Goal: Task Accomplishment & Management: Use online tool/utility

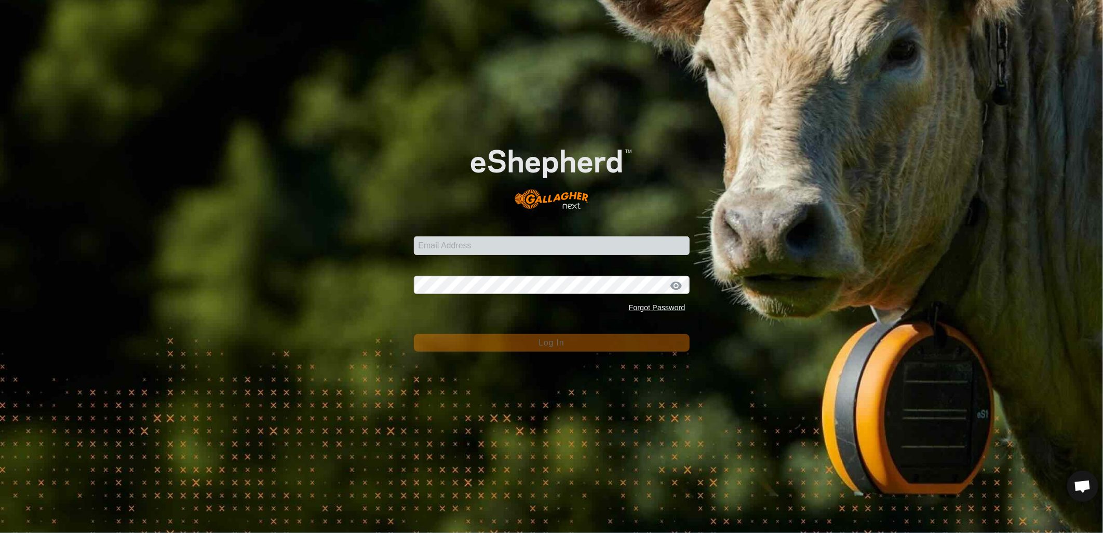
scroll to position [492, 0]
click at [506, 244] on input "Email Address" at bounding box center [552, 245] width 276 height 19
type input "heath.evans@heytesbury.com.au"
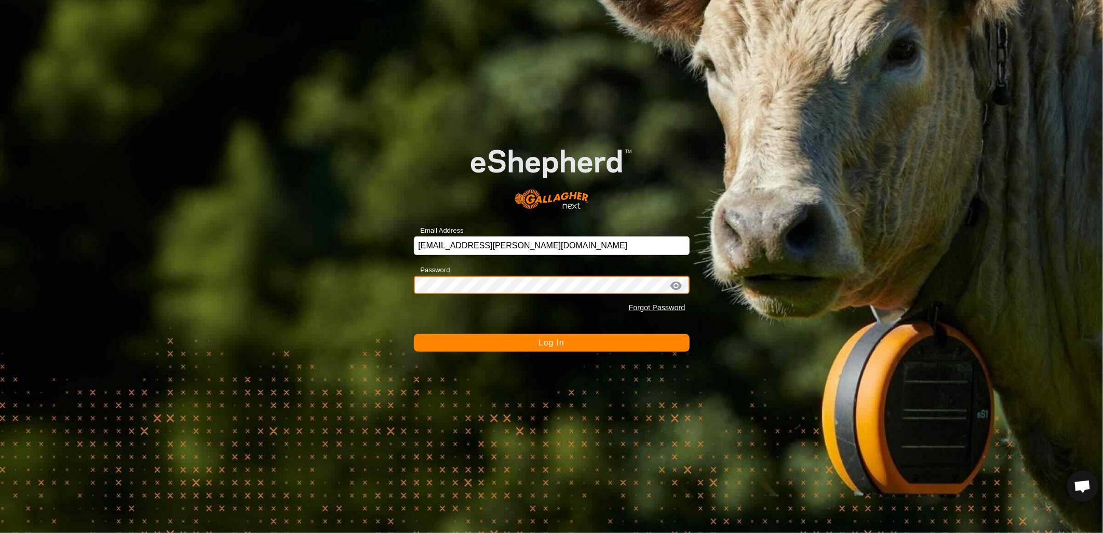
click at [414, 334] on button "Log In" at bounding box center [552, 343] width 276 height 18
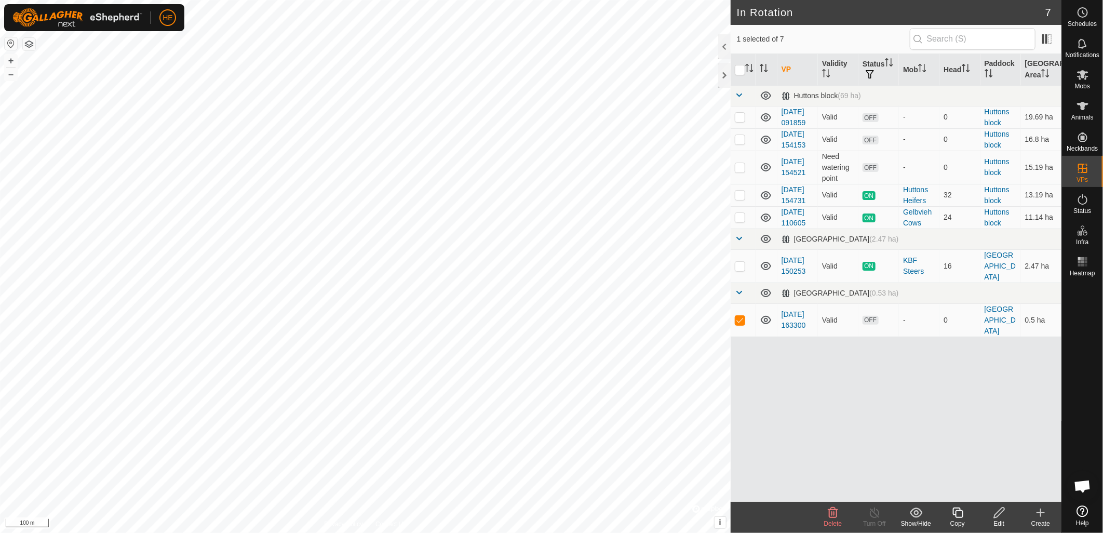
click at [838, 520] on span "Delete" at bounding box center [833, 523] width 18 height 7
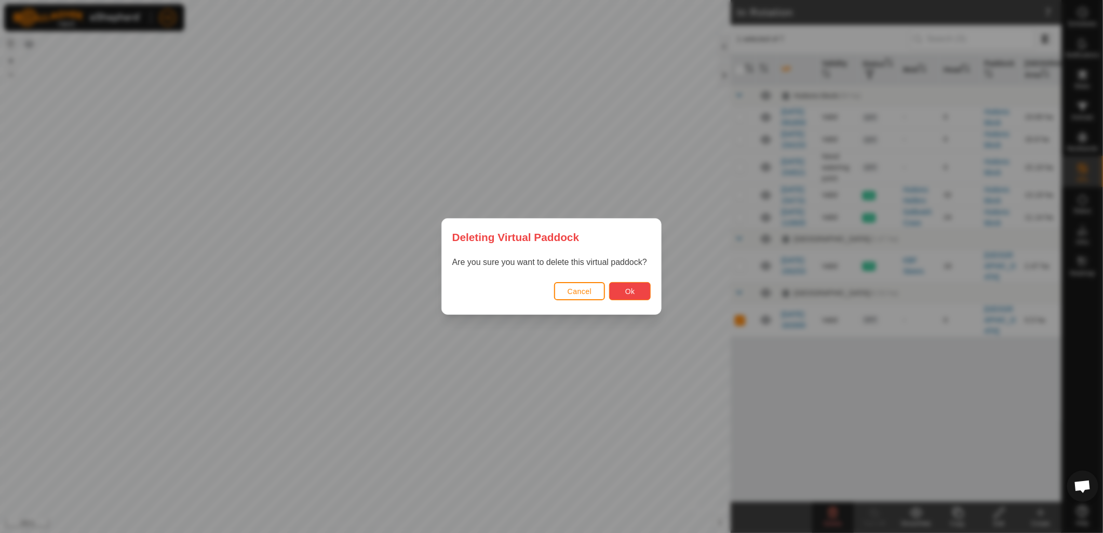
click at [631, 293] on span "Ok" at bounding box center [630, 291] width 10 height 8
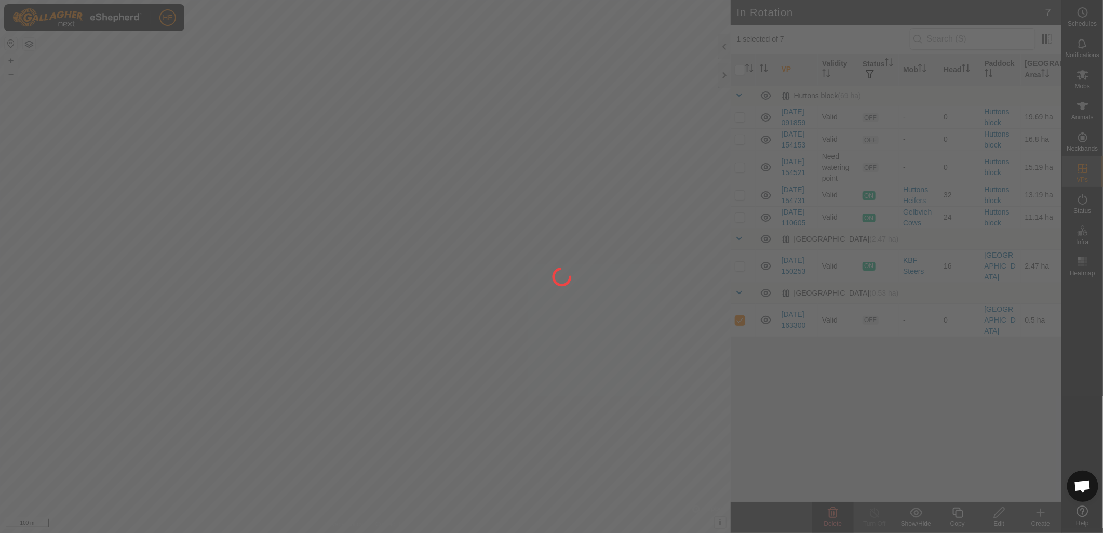
checkbox input "false"
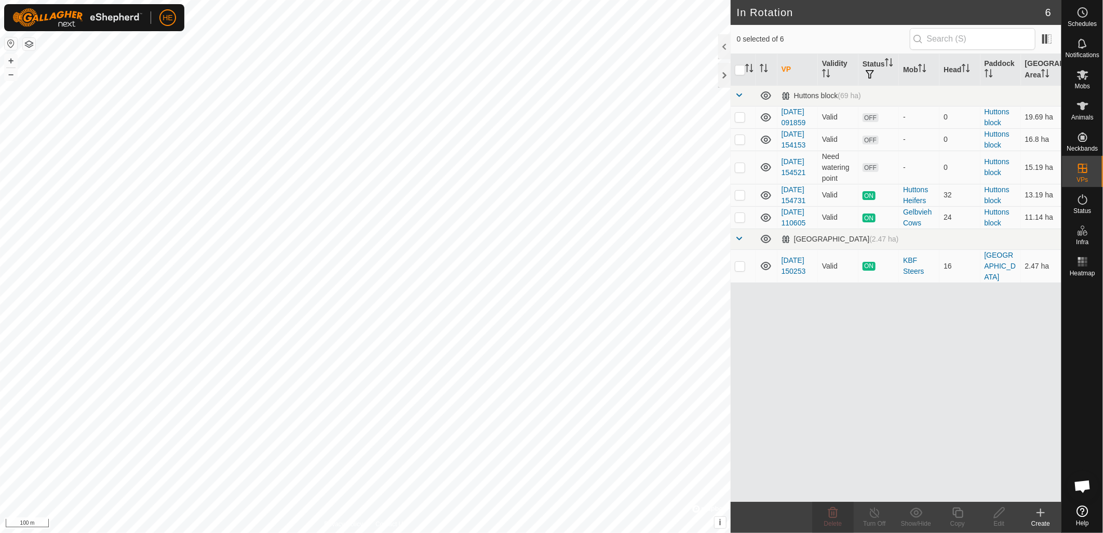
click at [1039, 516] on icon at bounding box center [1040, 512] width 12 height 12
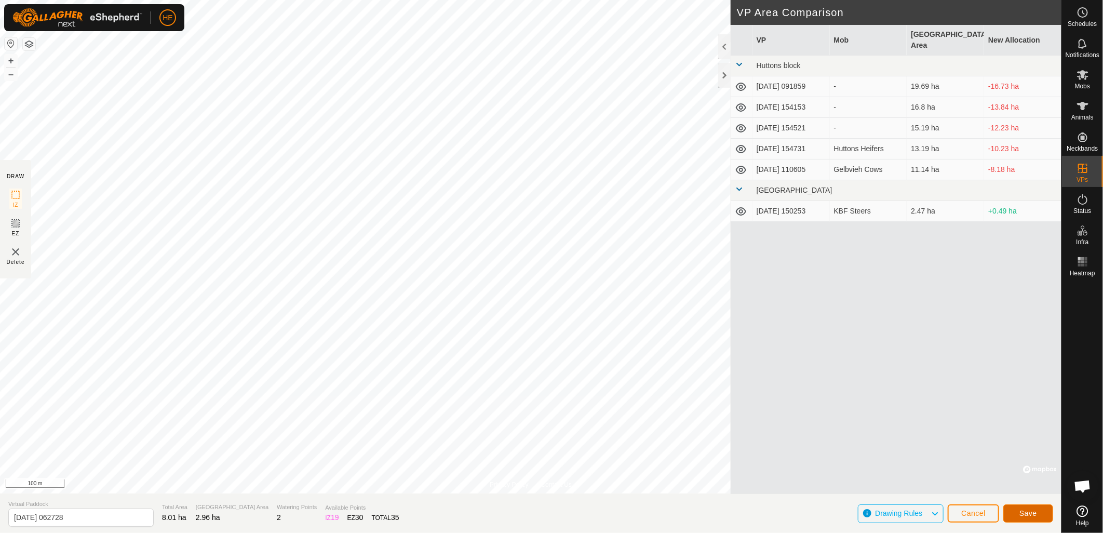
click at [1032, 513] on span "Save" at bounding box center [1028, 513] width 18 height 8
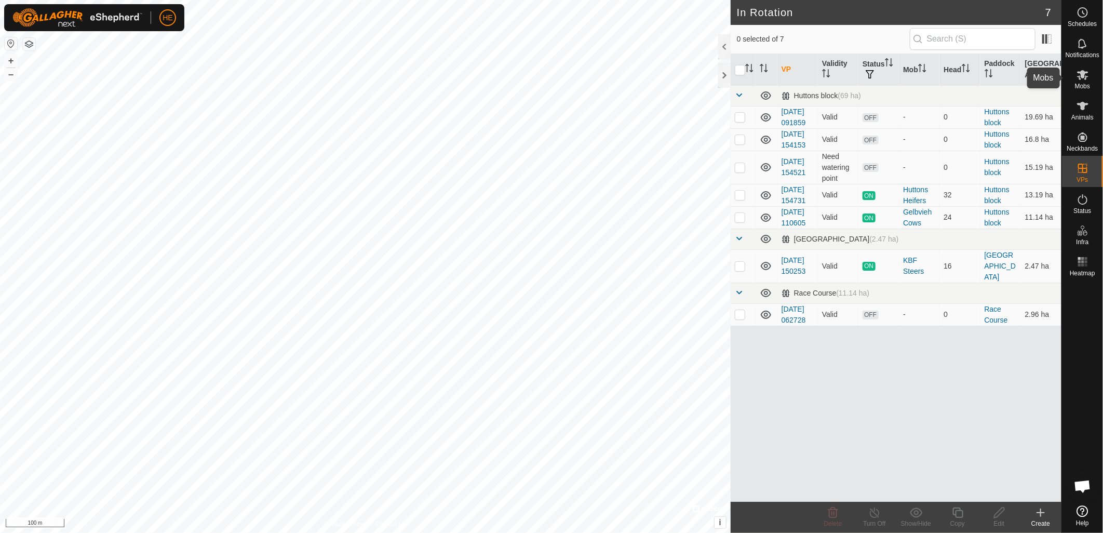
click at [1078, 75] on icon at bounding box center [1082, 75] width 12 height 12
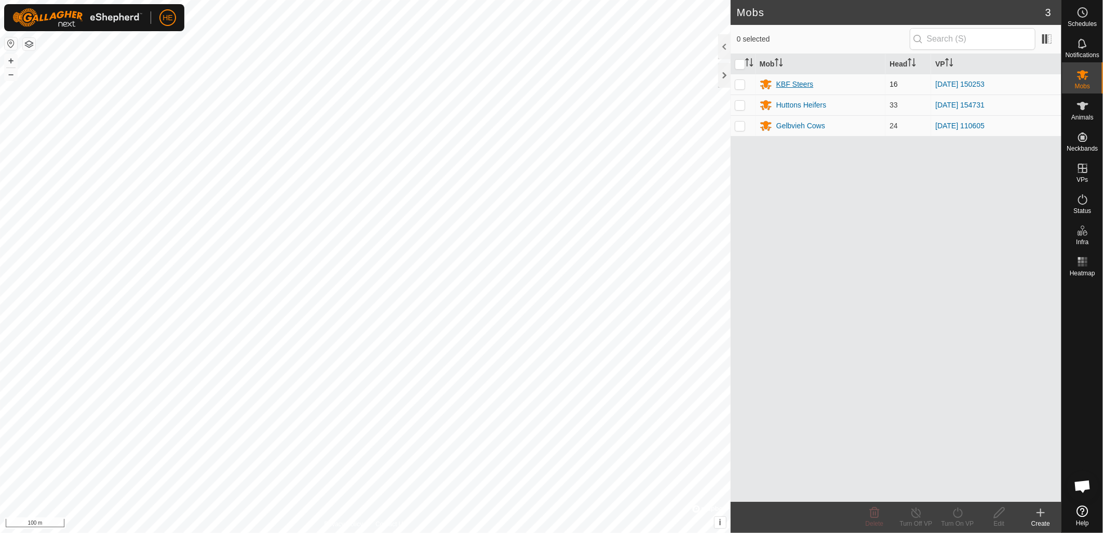
click at [790, 85] on div "KBF Steers" at bounding box center [794, 84] width 37 height 11
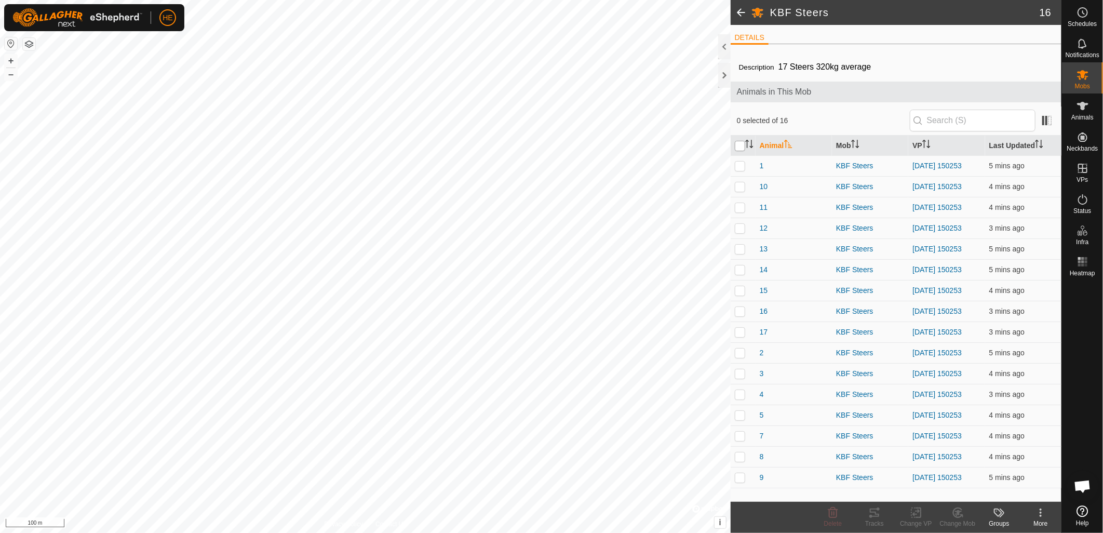
click at [739, 145] on input "checkbox" at bounding box center [740, 146] width 10 height 10
checkbox input "true"
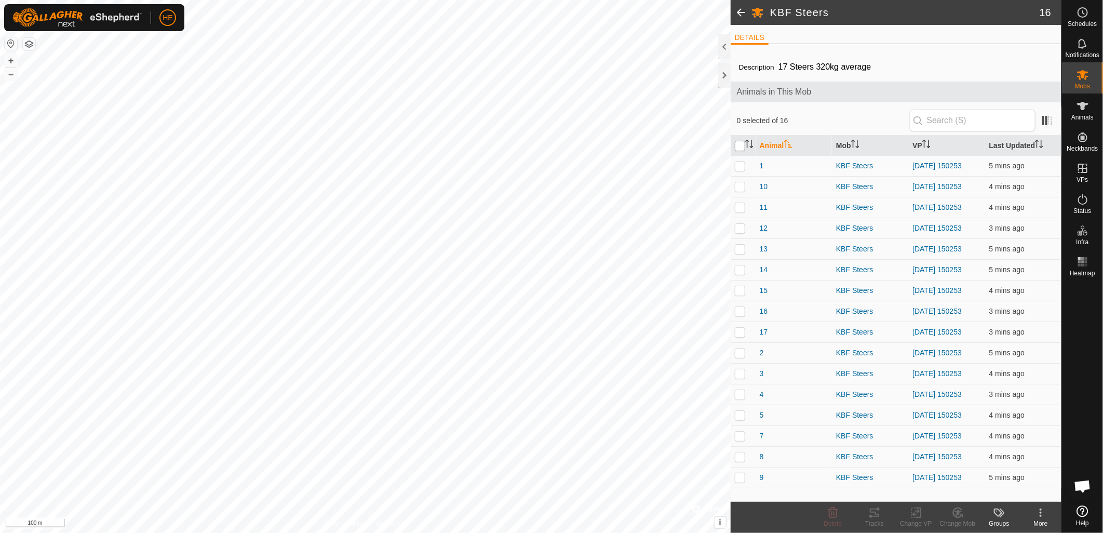
checkbox input "true"
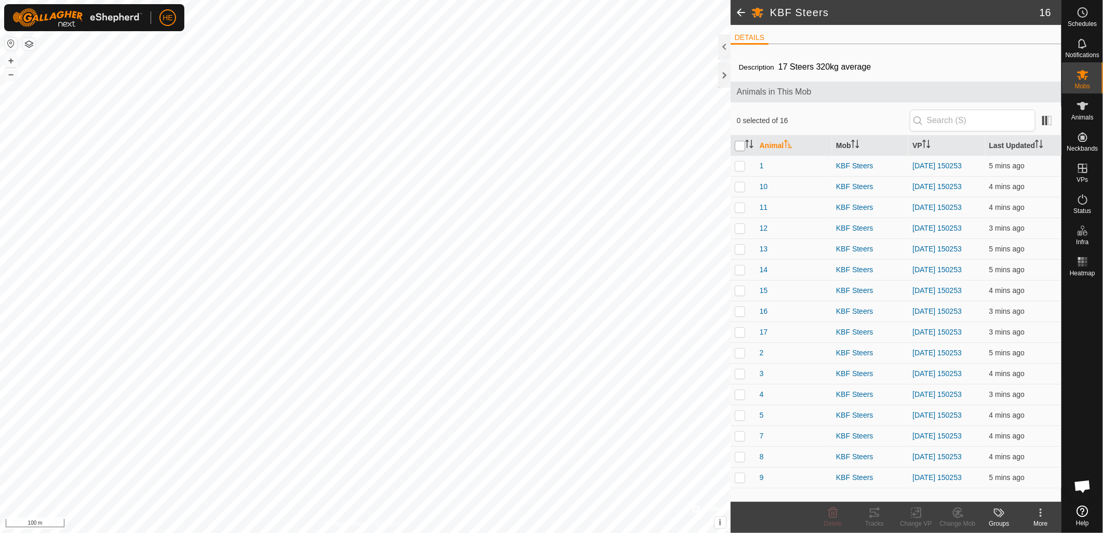
checkbox input "true"
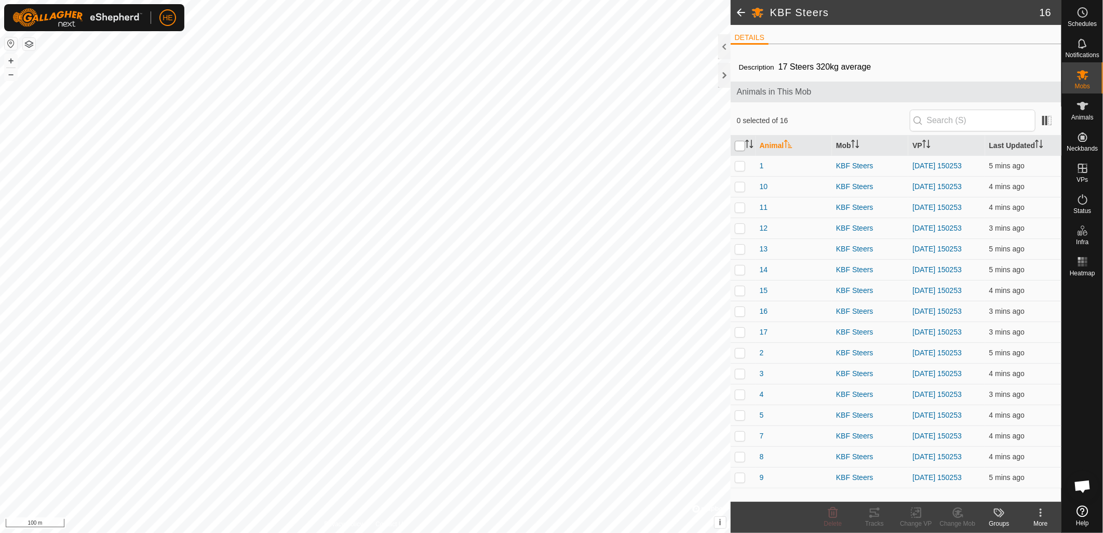
checkbox input "true"
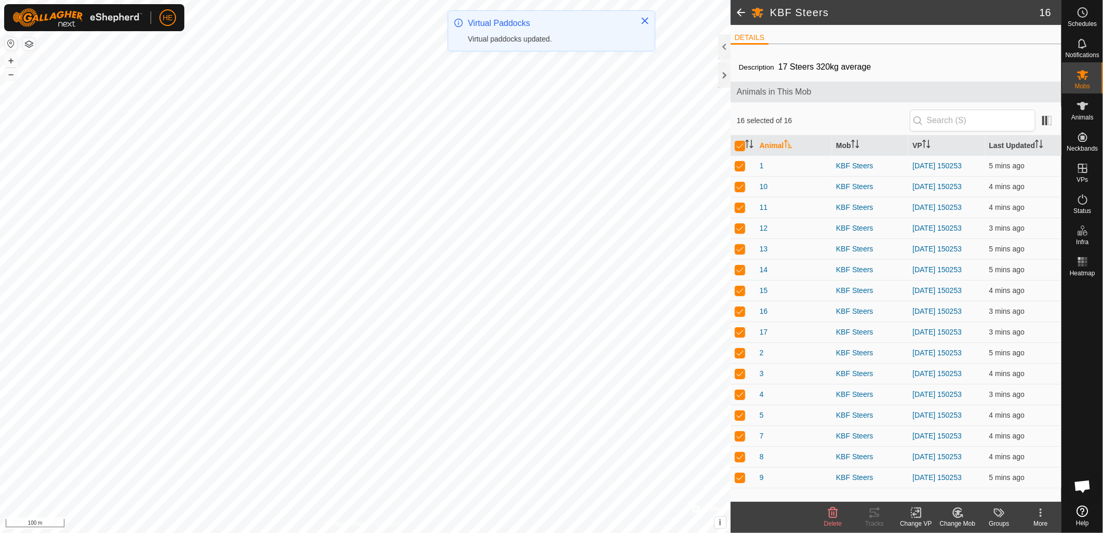
click at [913, 519] on div "Change VP" at bounding box center [916, 523] width 42 height 9
click at [937, 469] on link "Choose VP..." at bounding box center [946, 468] width 103 height 21
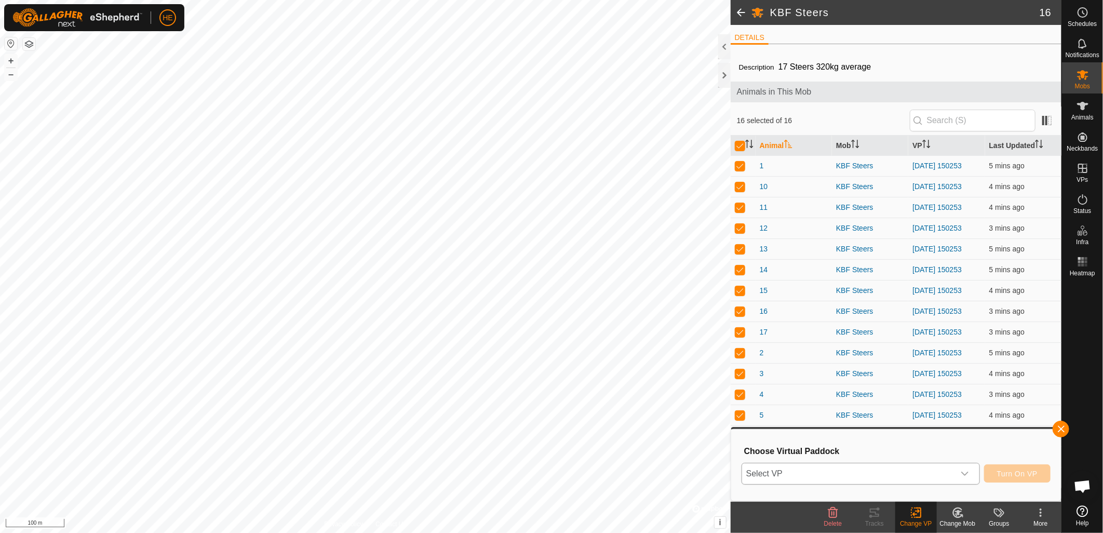
click at [822, 468] on span "Select VP" at bounding box center [848, 473] width 212 height 21
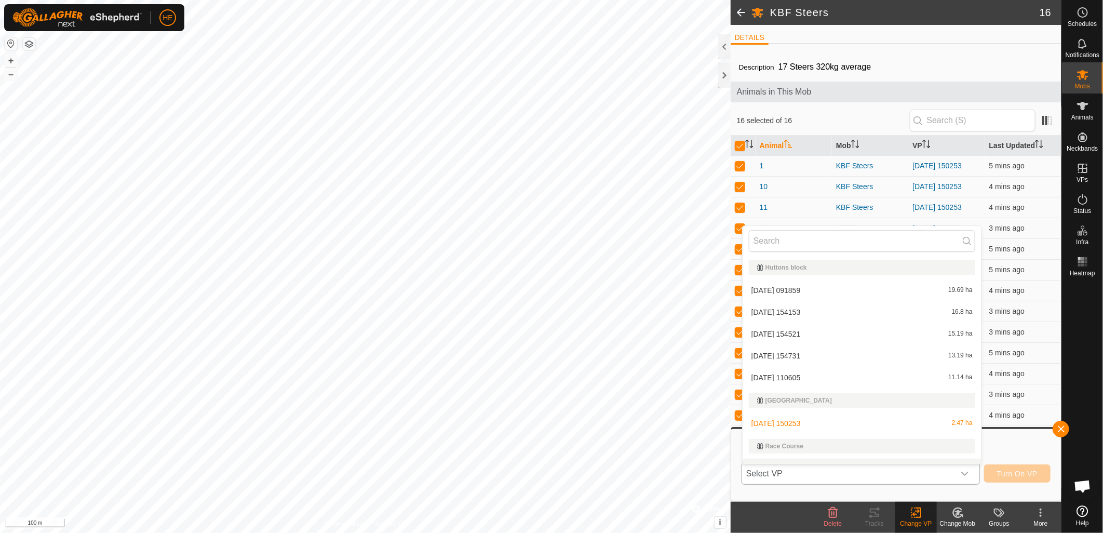
scroll to position [16, 0]
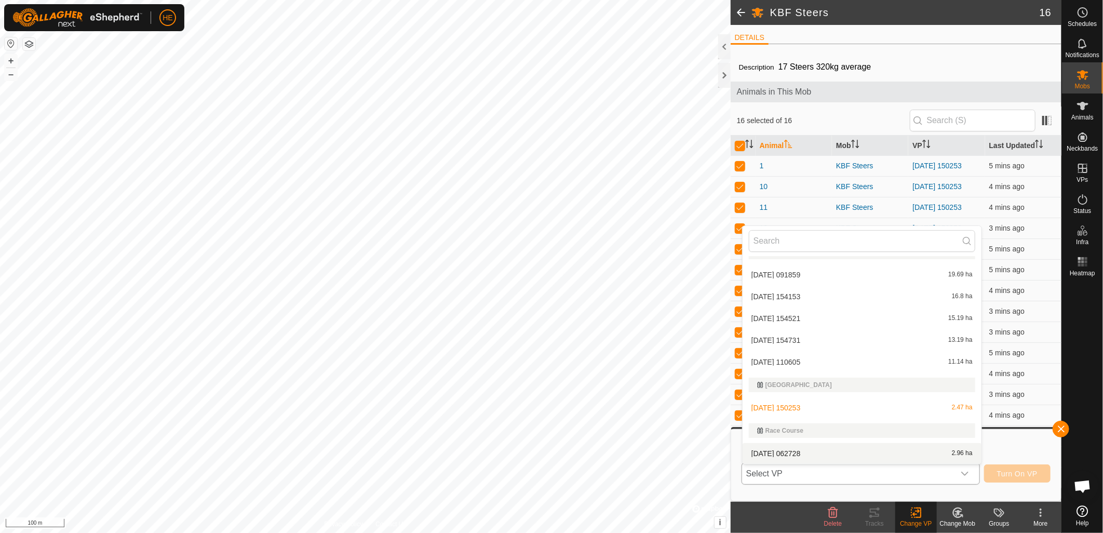
click at [797, 449] on li "2025-10-02 062728 2.96 ha" at bounding box center [861, 453] width 239 height 21
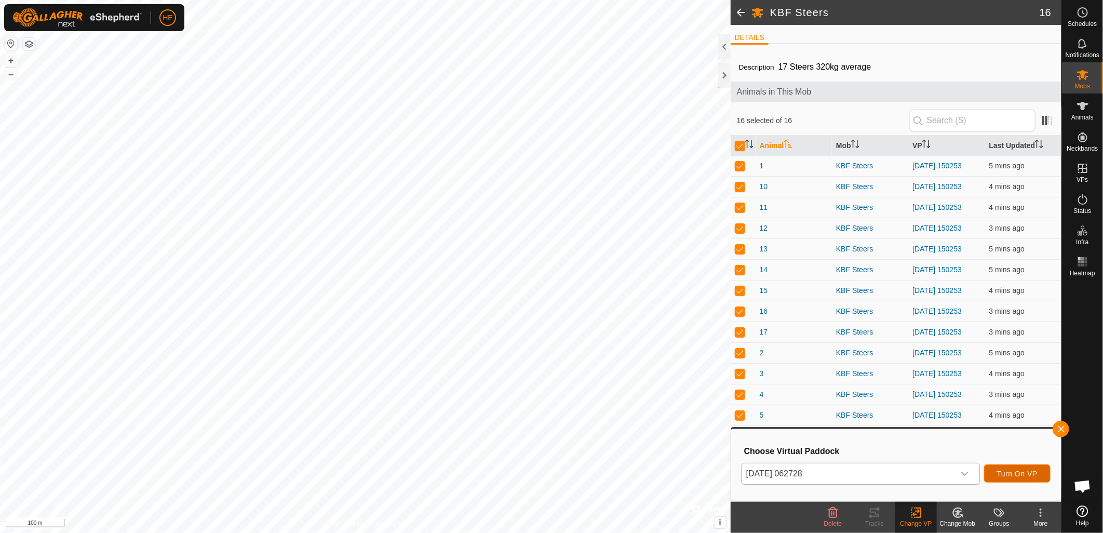
click at [1028, 473] on span "Turn On VP" at bounding box center [1017, 473] width 40 height 8
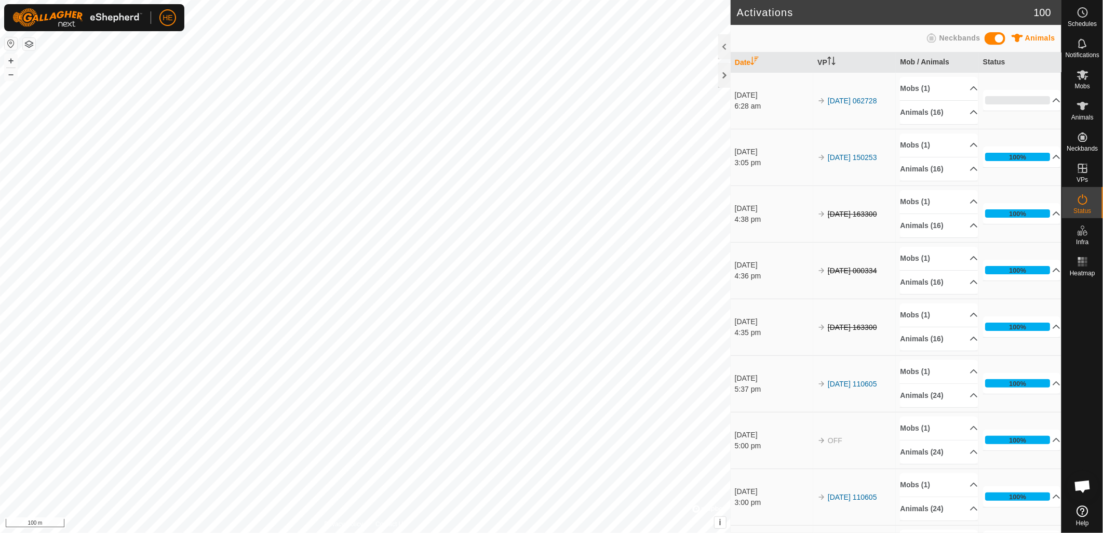
scroll to position [481, 0]
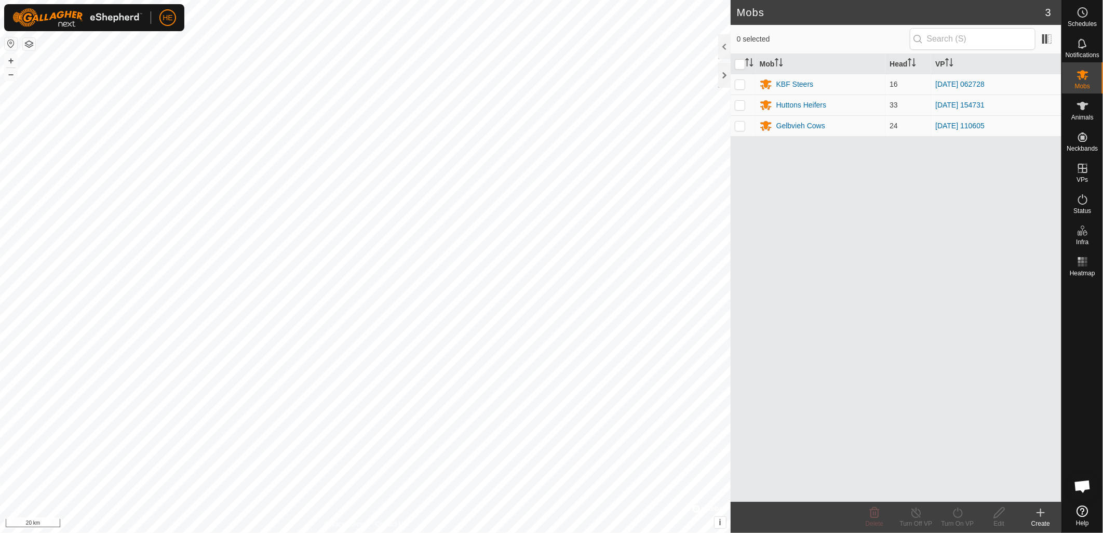
scroll to position [492, 0]
